Goal: Check status: Check status

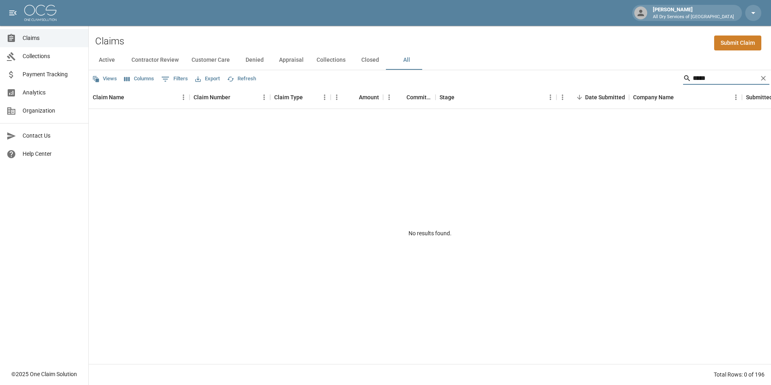
click at [712, 77] on input "*****" at bounding box center [724, 78] width 64 height 13
type input "*****"
click at [763, 81] on icon "Clear" at bounding box center [763, 78] width 8 height 8
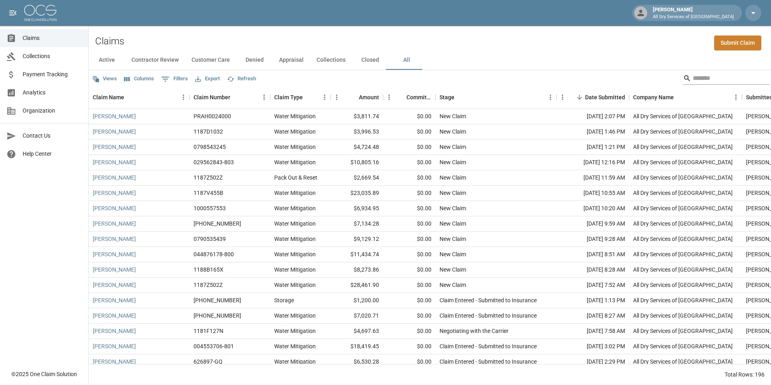
click at [715, 83] on input "Search" at bounding box center [724, 78] width 64 height 13
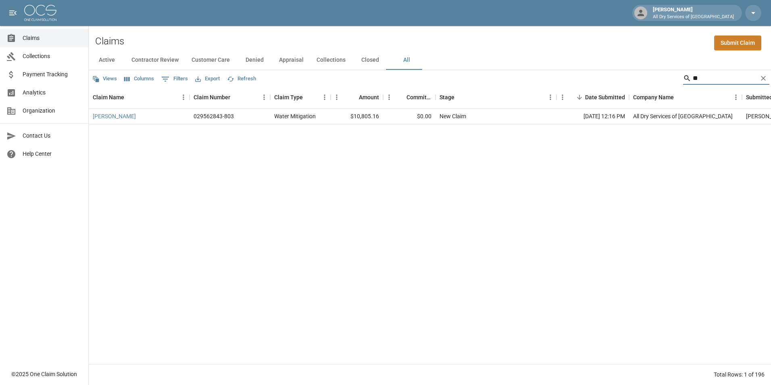
type input "*"
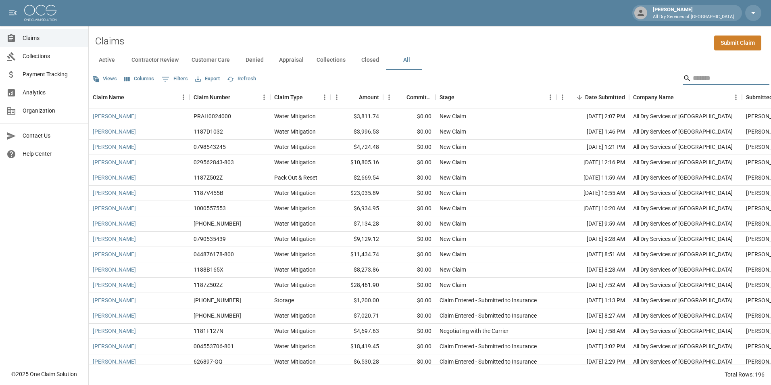
drag, startPoint x: 465, startPoint y: 41, endPoint x: 406, endPoint y: 148, distance: 121.9
drag, startPoint x: 406, startPoint y: 148, endPoint x: 521, endPoint y: 54, distance: 148.4
click at [521, 54] on div "Active Contractor Review Customer Care Denied Appraisal Collections Closed All" at bounding box center [430, 59] width 682 height 19
click at [710, 77] on input "Search" at bounding box center [724, 78] width 64 height 13
click at [44, 71] on span "Payment Tracking" at bounding box center [52, 74] width 59 height 8
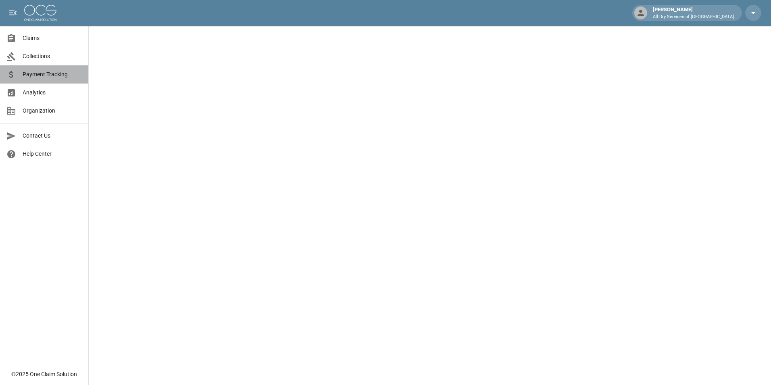
click at [46, 72] on span "Payment Tracking" at bounding box center [52, 74] width 59 height 8
click at [37, 88] on link "Analytics" at bounding box center [44, 92] width 88 height 18
click at [36, 96] on span "Analytics" at bounding box center [52, 92] width 59 height 8
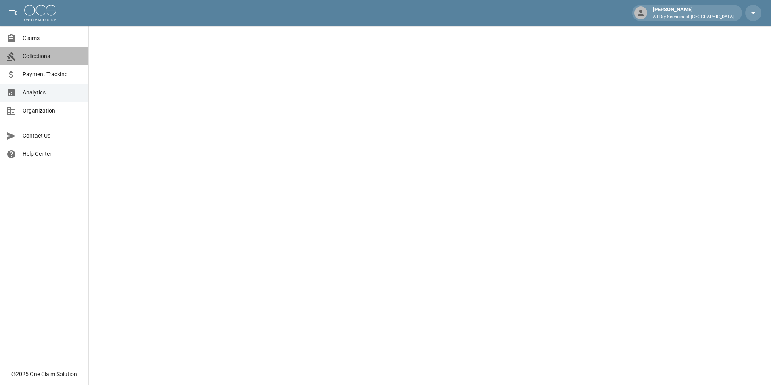
click at [53, 51] on link "Collections" at bounding box center [44, 56] width 88 height 18
click at [56, 58] on span "Collections" at bounding box center [52, 56] width 59 height 8
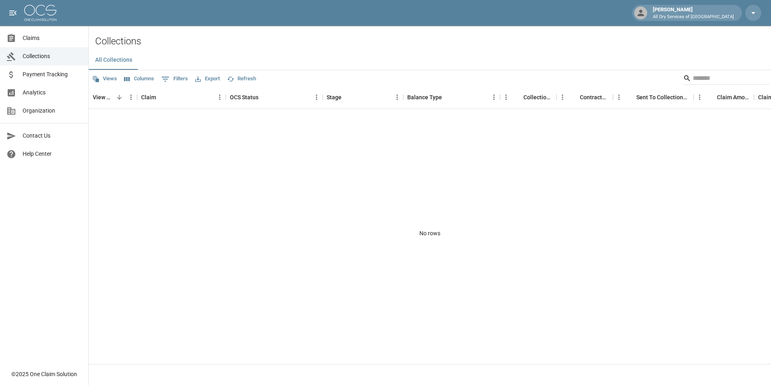
click at [46, 38] on span "Claims" at bounding box center [52, 38] width 59 height 8
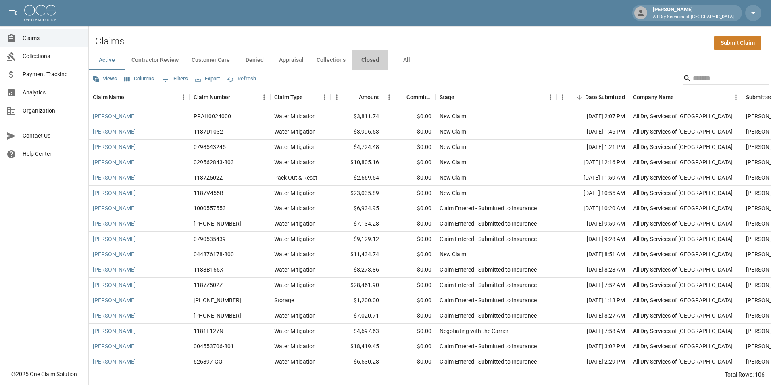
click at [368, 57] on button "Closed" at bounding box center [370, 59] width 36 height 19
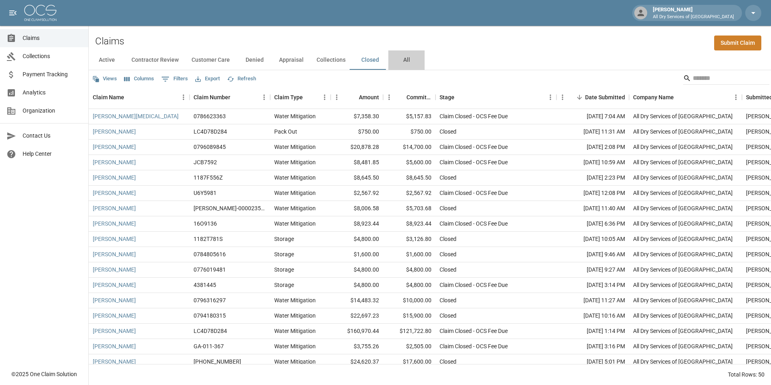
click at [403, 59] on button "All" at bounding box center [406, 59] width 36 height 19
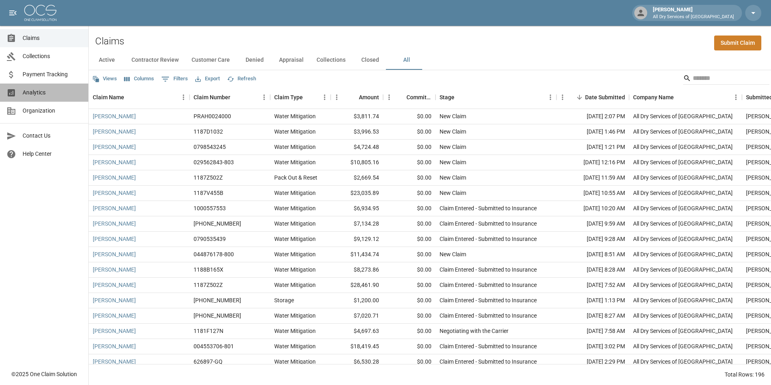
click at [61, 91] on span "Analytics" at bounding box center [52, 92] width 59 height 8
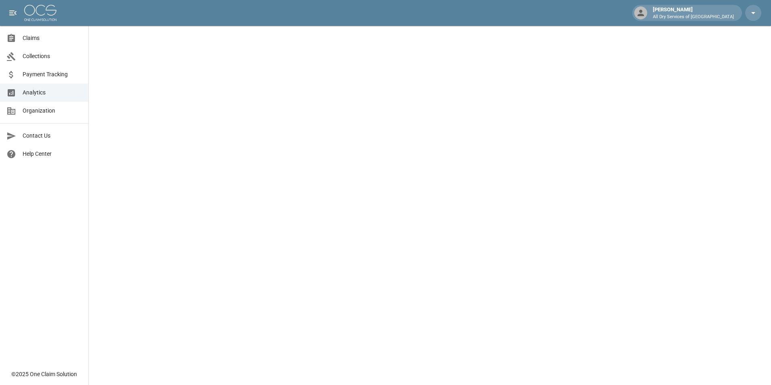
click at [64, 75] on span "Payment Tracking" at bounding box center [52, 74] width 59 height 8
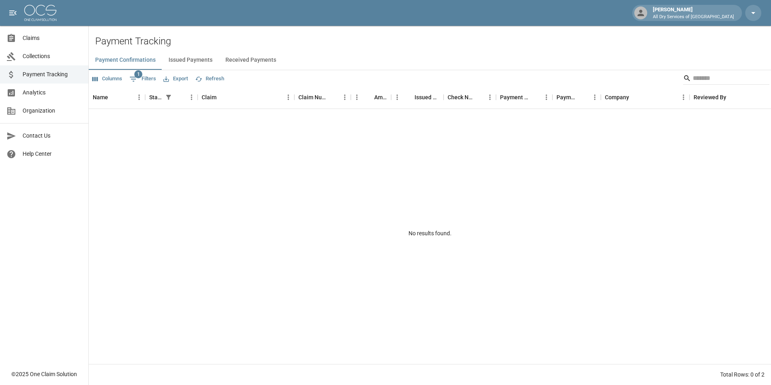
click at [194, 60] on button "Issued Payments" at bounding box center [190, 59] width 57 height 19
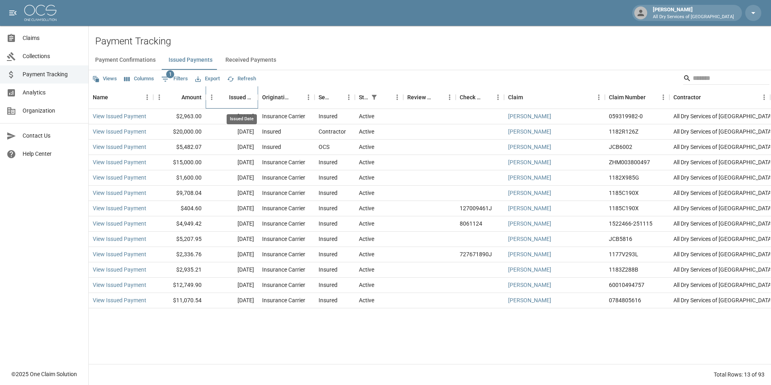
click at [243, 96] on div "Issued Date" at bounding box center [241, 97] width 25 height 23
click at [225, 99] on icon "Sort" at bounding box center [223, 97] width 7 height 7
click at [252, 58] on button "Received Payments" at bounding box center [251, 59] width 64 height 19
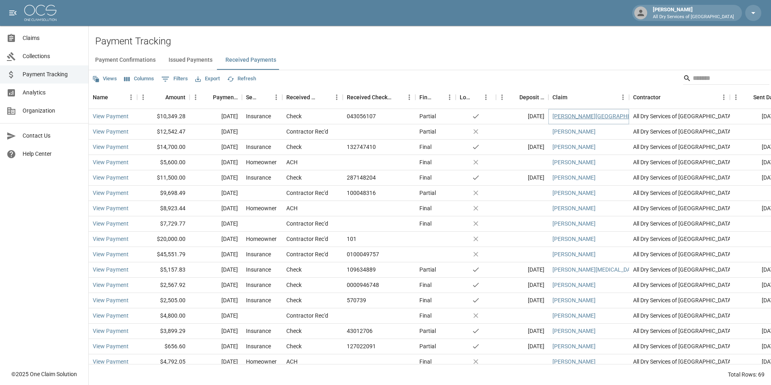
click at [574, 116] on link "Wynne, Ronda" at bounding box center [601, 116] width 98 height 8
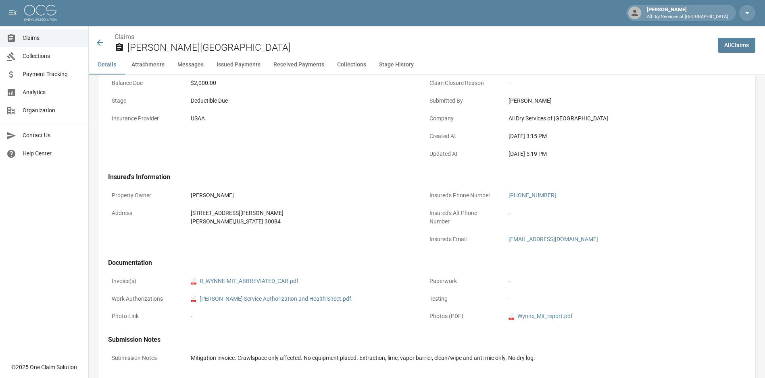
scroll to position [161, 0]
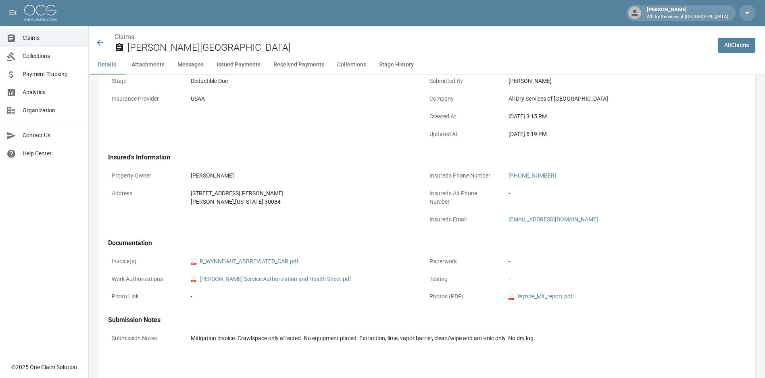
click at [265, 262] on link "pdf R_WYNNE-MIT_ABBREVIATED_CAR.pdf" at bounding box center [245, 262] width 108 height 8
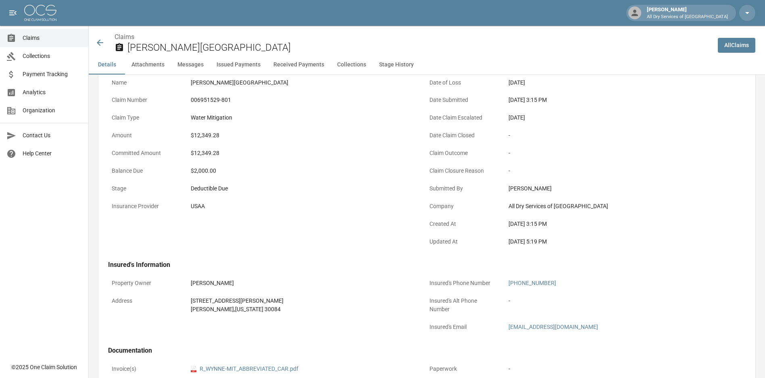
scroll to position [0, 0]
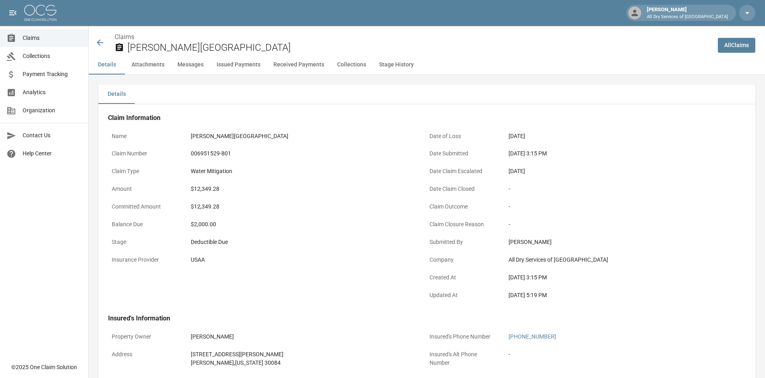
click at [99, 41] on icon at bounding box center [100, 43] width 10 height 10
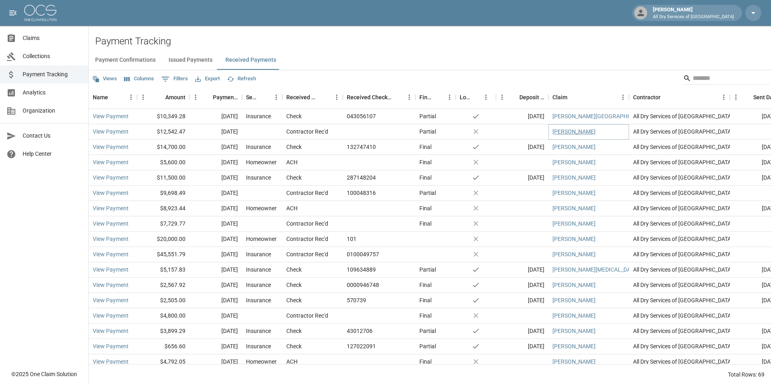
click at [568, 131] on link "Silva, Joan" at bounding box center [573, 131] width 43 height 8
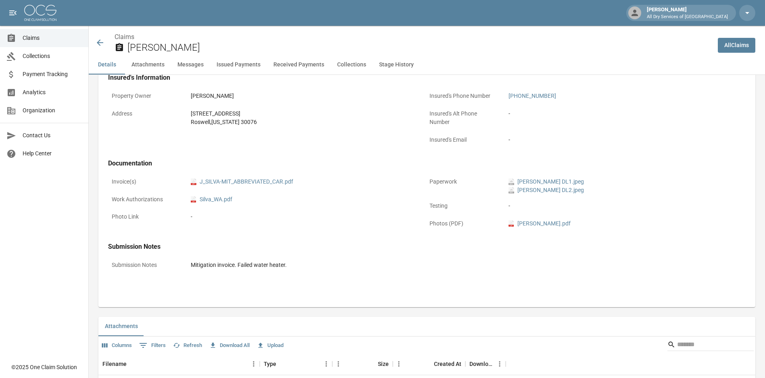
scroll to position [242, 0]
click at [274, 181] on link "pdf J_SILVA-MIT_ABBREVIATED_CAR.pdf" at bounding box center [242, 181] width 102 height 8
click at [98, 47] on icon at bounding box center [100, 43] width 10 height 10
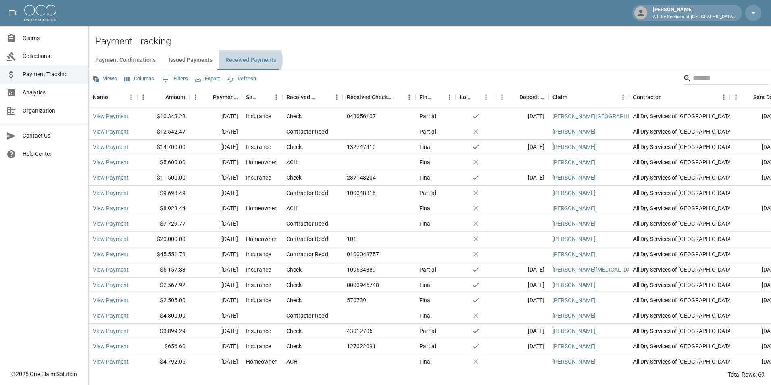
click at [246, 60] on button "Received Payments" at bounding box center [251, 59] width 64 height 19
click at [45, 36] on span "Claims" at bounding box center [52, 38] width 59 height 8
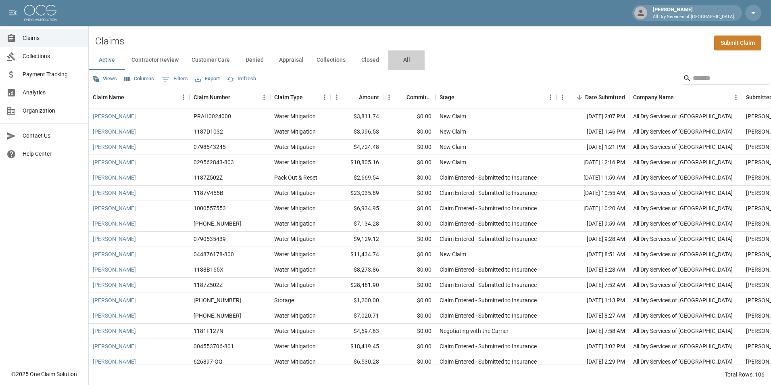
click at [403, 60] on button "All" at bounding box center [406, 59] width 36 height 19
drag, startPoint x: 712, startPoint y: 77, endPoint x: 717, endPoint y: 81, distance: 6.0
click at [716, 80] on input "Search" at bounding box center [724, 78] width 64 height 13
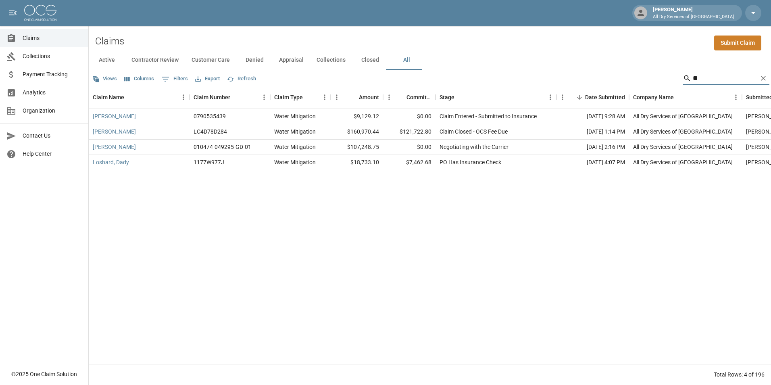
type input "*"
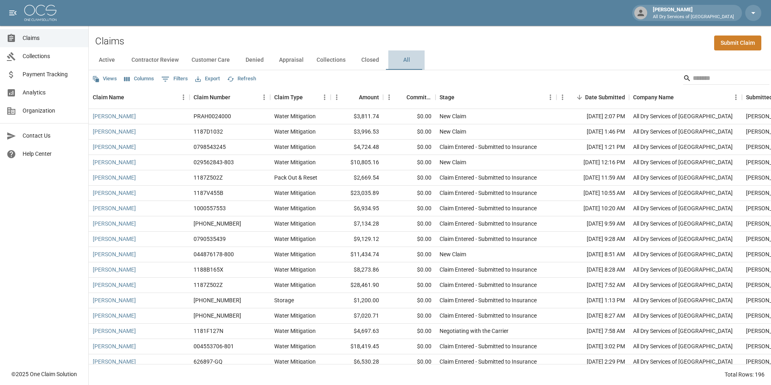
click at [401, 58] on button "All" at bounding box center [406, 59] width 36 height 19
click at [401, 61] on button "All" at bounding box center [406, 59] width 36 height 19
